Goal: Check status: Check status

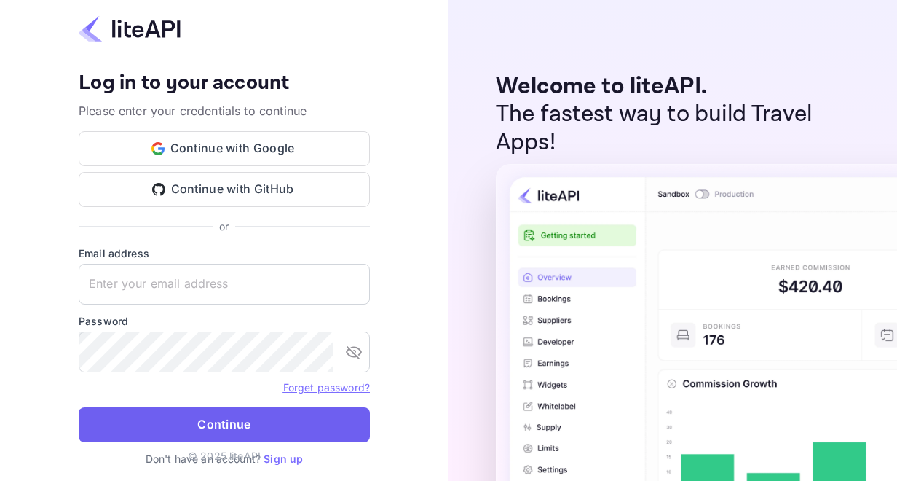
type input "[EMAIL_ADDRESS][DOMAIN_NAME]"
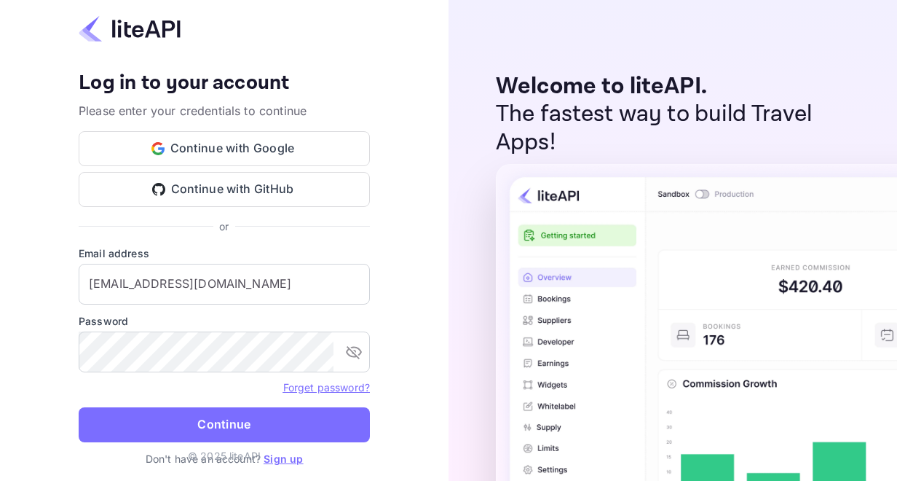
click at [310, 422] on button "Continue" at bounding box center [224, 424] width 291 height 35
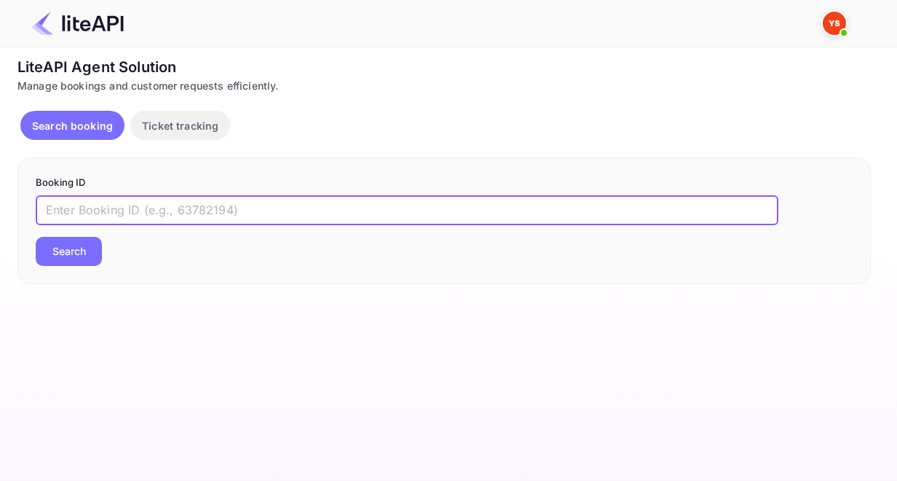
click at [82, 205] on input "text" at bounding box center [407, 210] width 743 height 29
paste input "8931238"
type input "8931238"
click at [82, 249] on button "Search" at bounding box center [69, 251] width 66 height 29
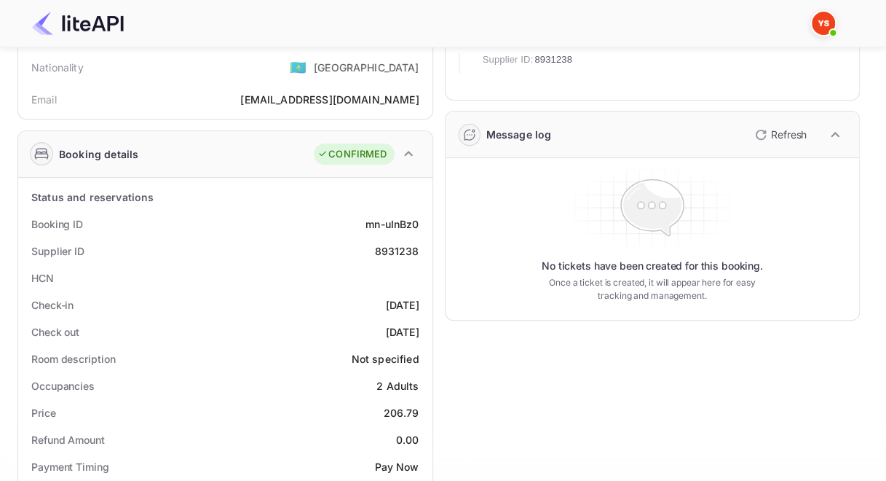
scroll to position [197, 0]
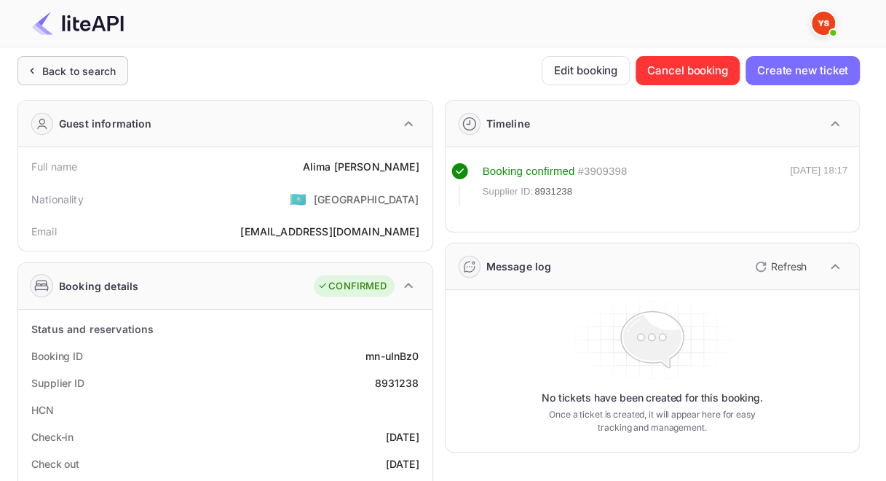
click at [84, 66] on div "Back to search" at bounding box center [79, 70] width 74 height 15
